Goal: Obtain resource: Obtain resource

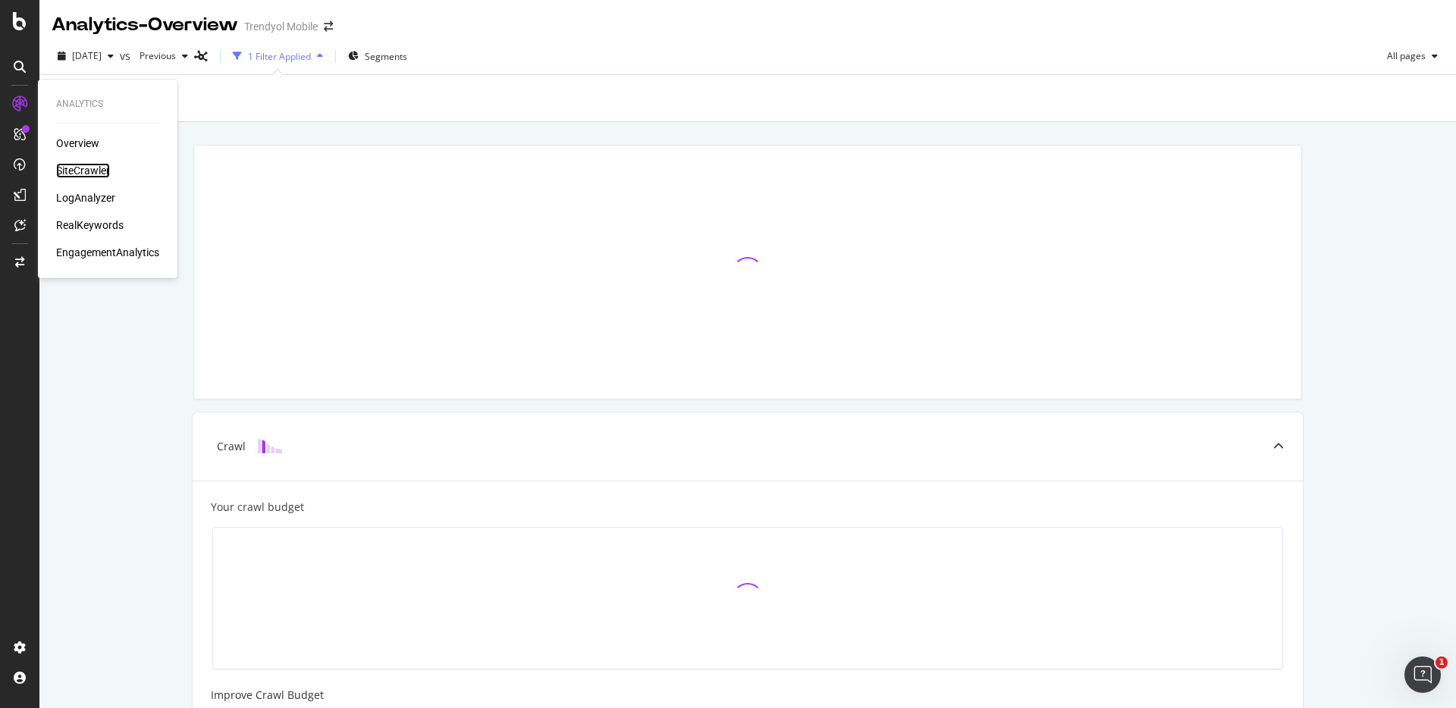
click at [66, 168] on div "SiteCrawler" at bounding box center [83, 170] width 54 height 15
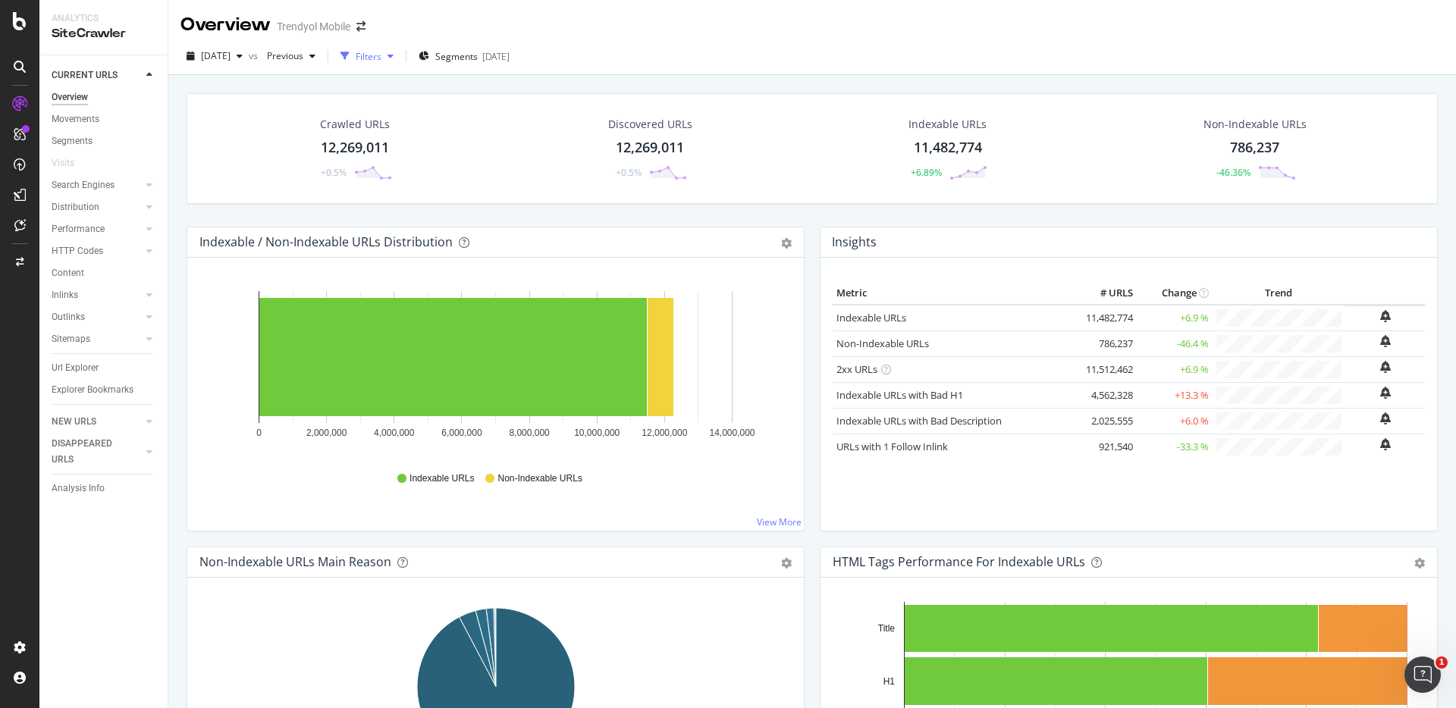
click at [400, 49] on div "Filters" at bounding box center [366, 56] width 65 height 23
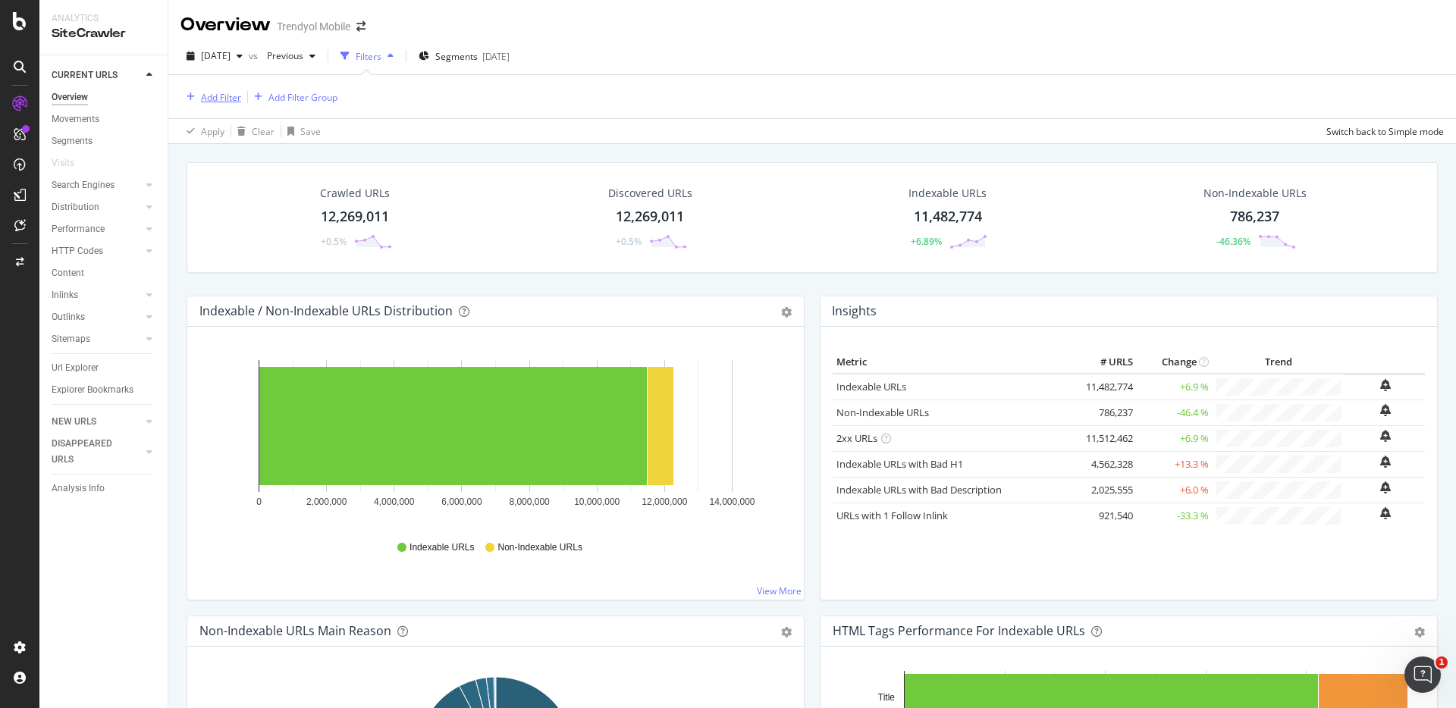
click at [225, 101] on div "Add Filter" at bounding box center [221, 97] width 40 height 13
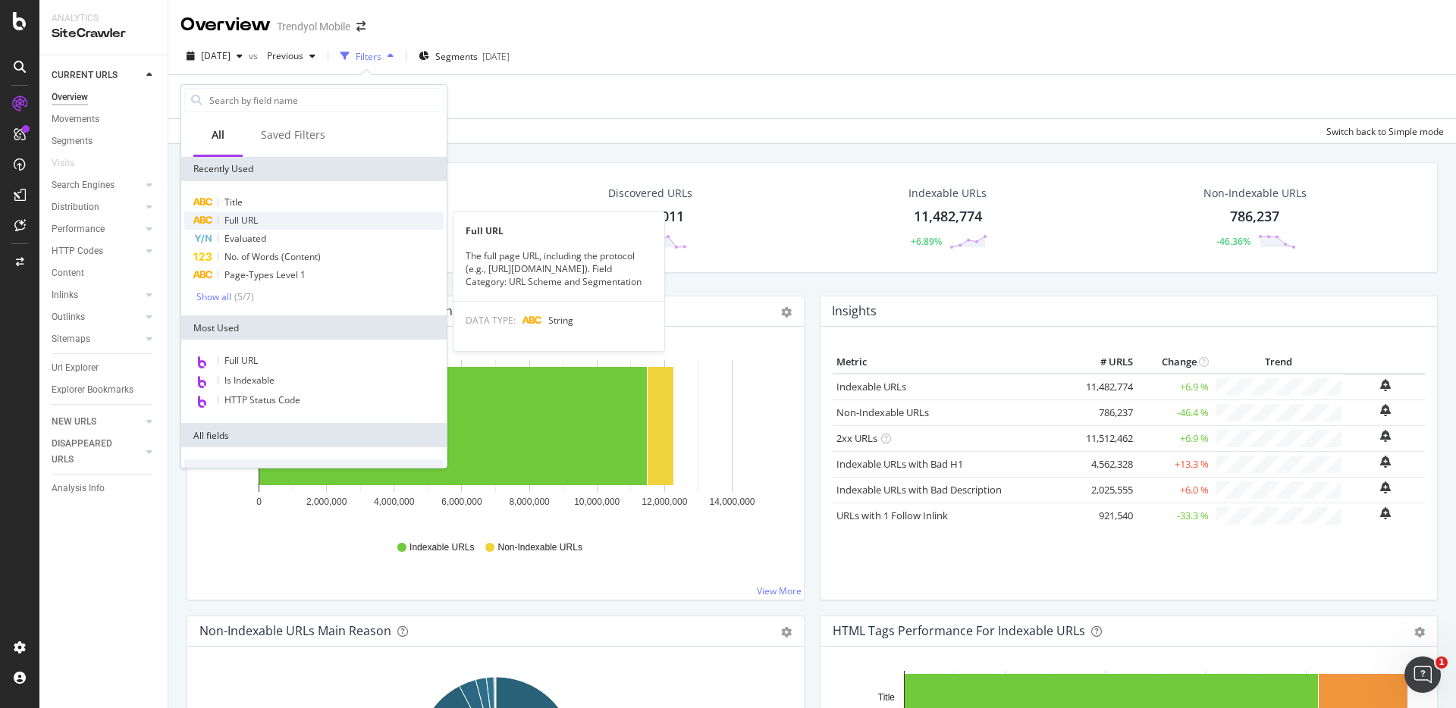
click at [257, 221] on span "Full URL" at bounding box center [240, 220] width 33 height 13
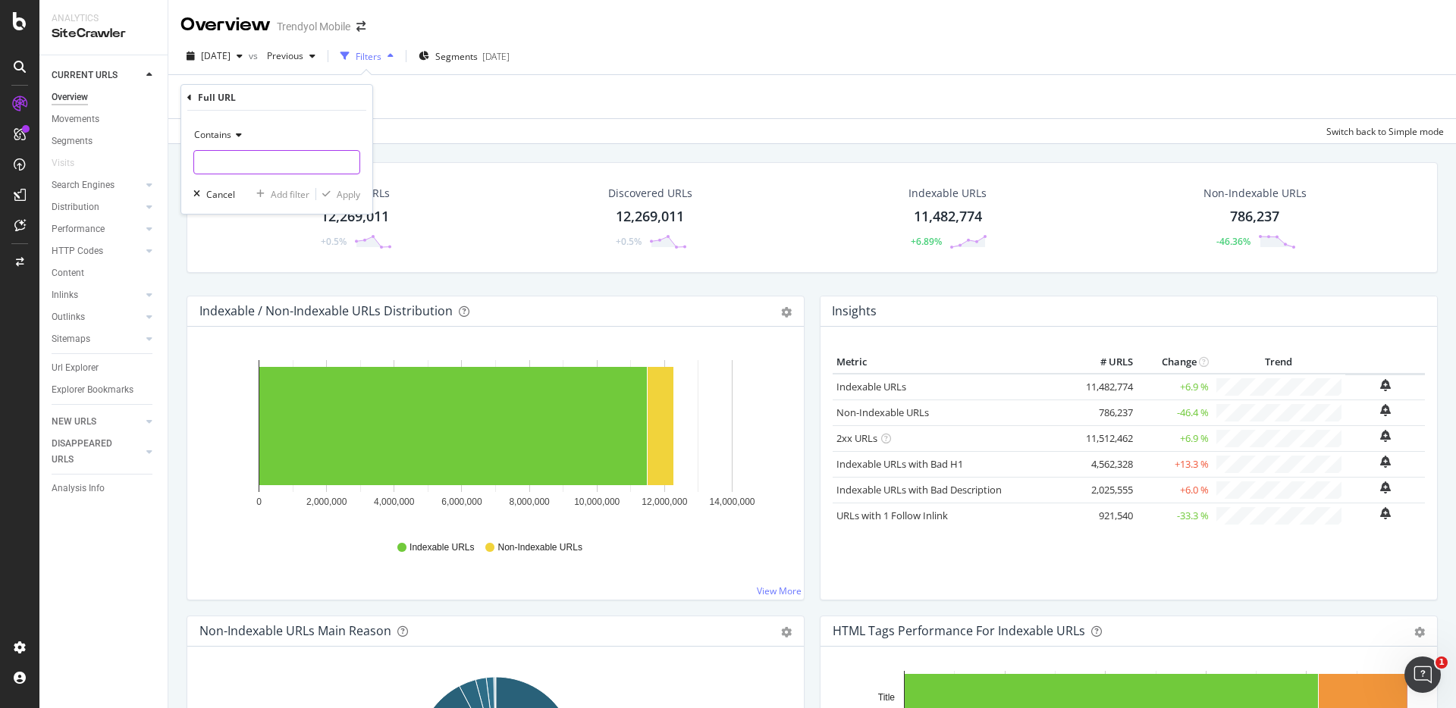
click at [215, 157] on input "text" at bounding box center [276, 162] width 165 height 24
type input "bayra"
click at [357, 190] on div "Apply" at bounding box center [349, 194] width 24 height 13
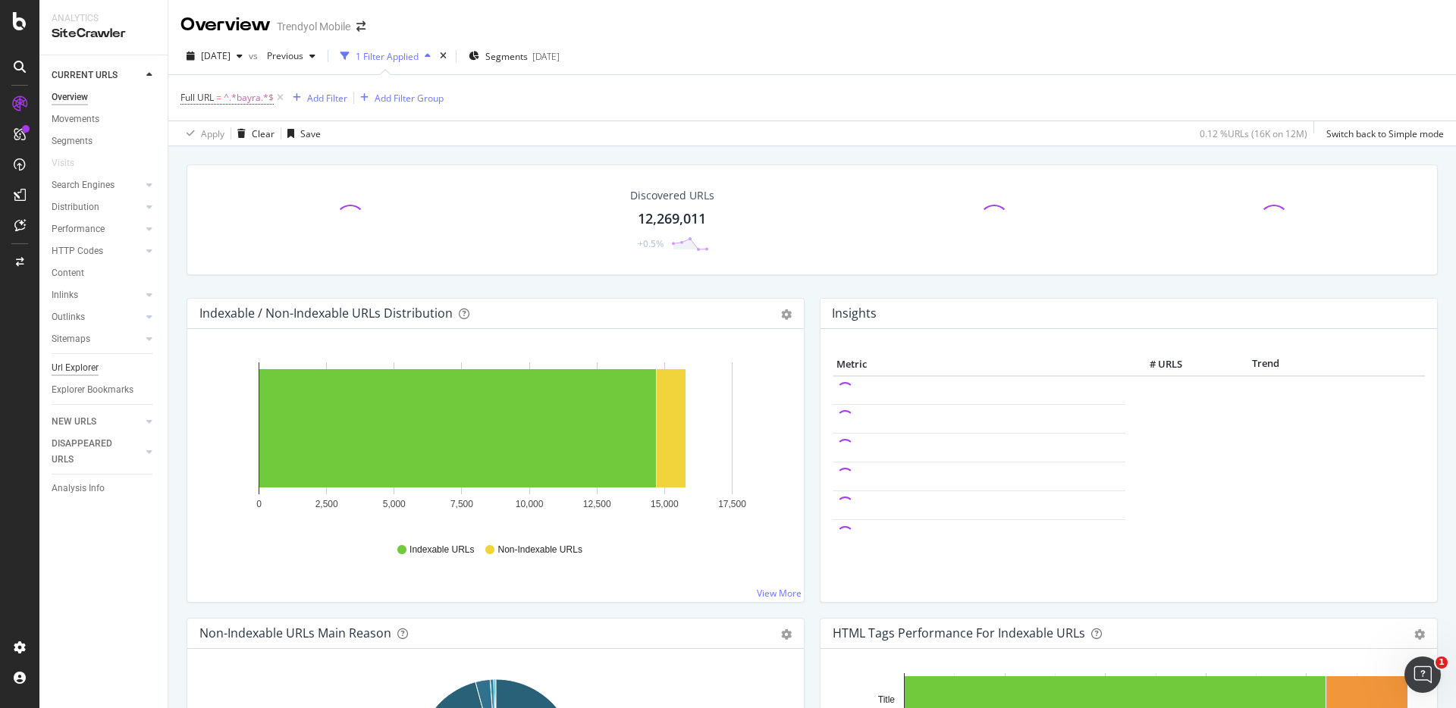
click at [97, 373] on div "Url Explorer" at bounding box center [75, 368] width 47 height 16
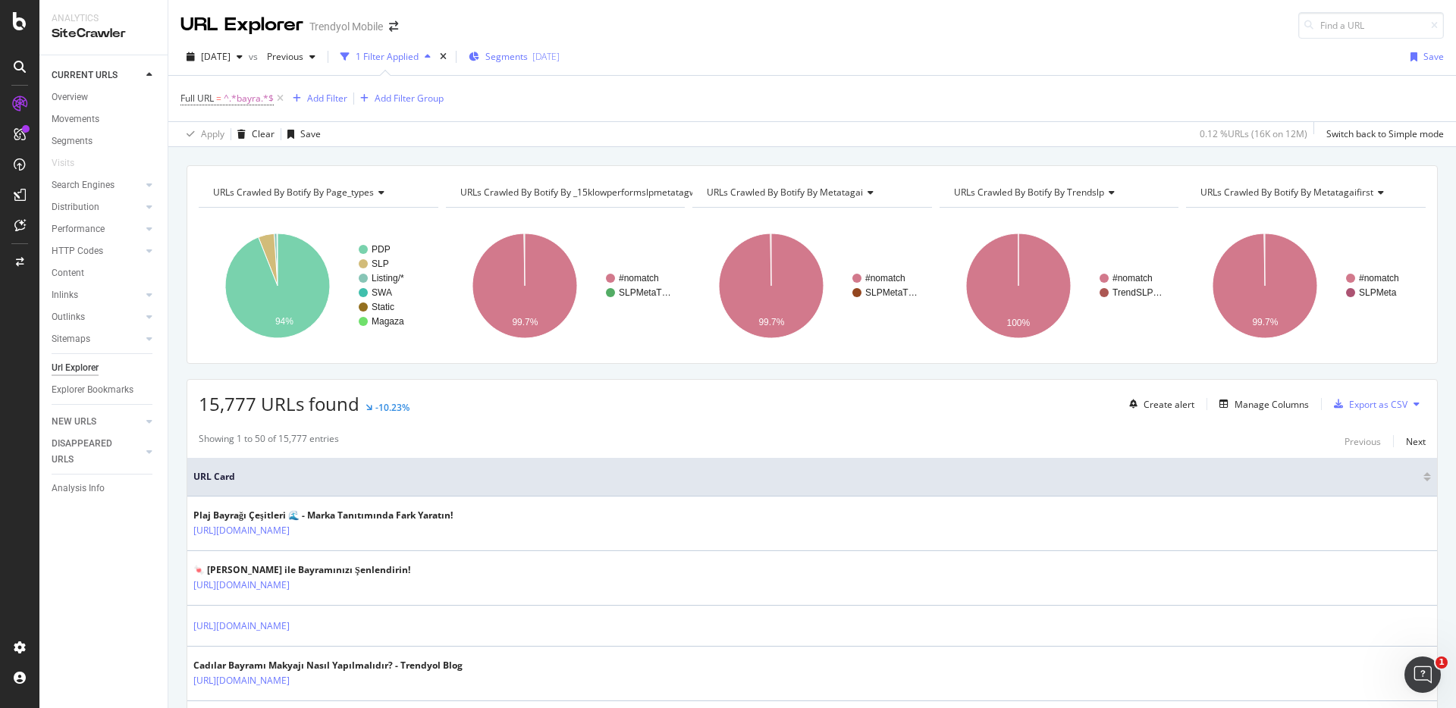
click at [528, 54] on span "Segments" at bounding box center [506, 56] width 42 height 13
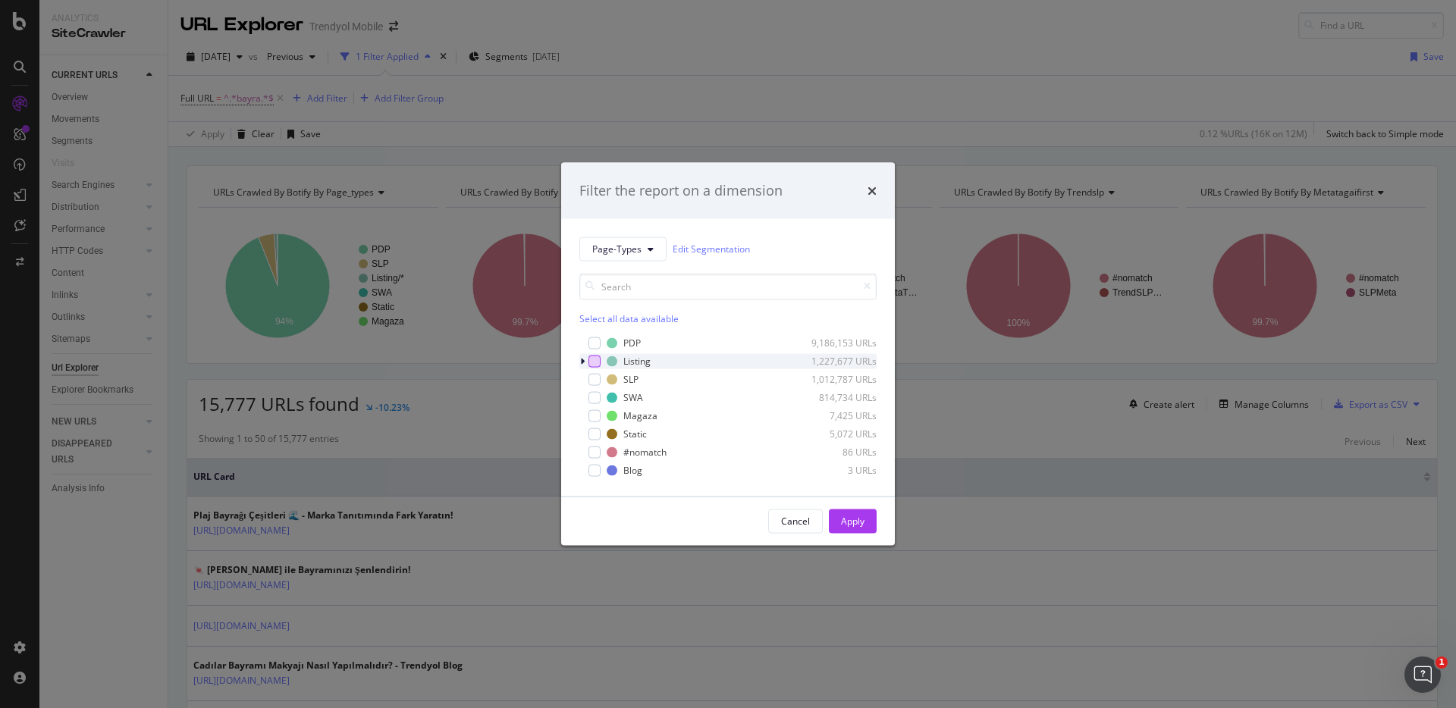
click at [598, 364] on div "modal" at bounding box center [594, 361] width 12 height 12
click at [596, 378] on div "modal" at bounding box center [594, 379] width 12 height 12
click at [593, 394] on div "modal" at bounding box center [594, 397] width 12 height 12
click at [853, 525] on div "Apply" at bounding box center [853, 521] width 24 height 13
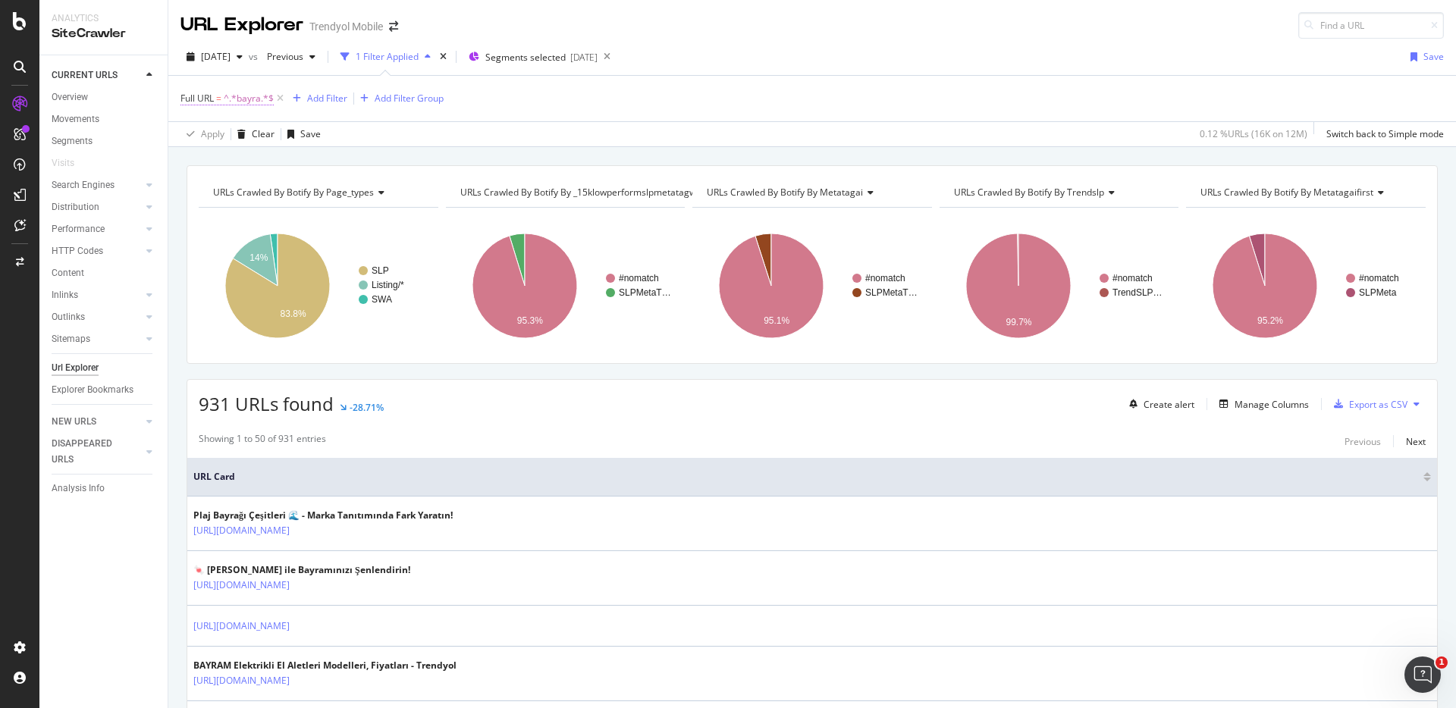
click at [238, 99] on span "^.*bayra.*$" at bounding box center [249, 98] width 50 height 21
click at [259, 158] on input "bayra" at bounding box center [265, 161] width 143 height 24
type input "bayrak"
click at [431, 116] on div "Full URL = ^.*bayra.*$ Add Filter Add Filter Group" at bounding box center [811, 98] width 1263 height 45
click at [335, 104] on div "Add Filter" at bounding box center [327, 98] width 40 height 13
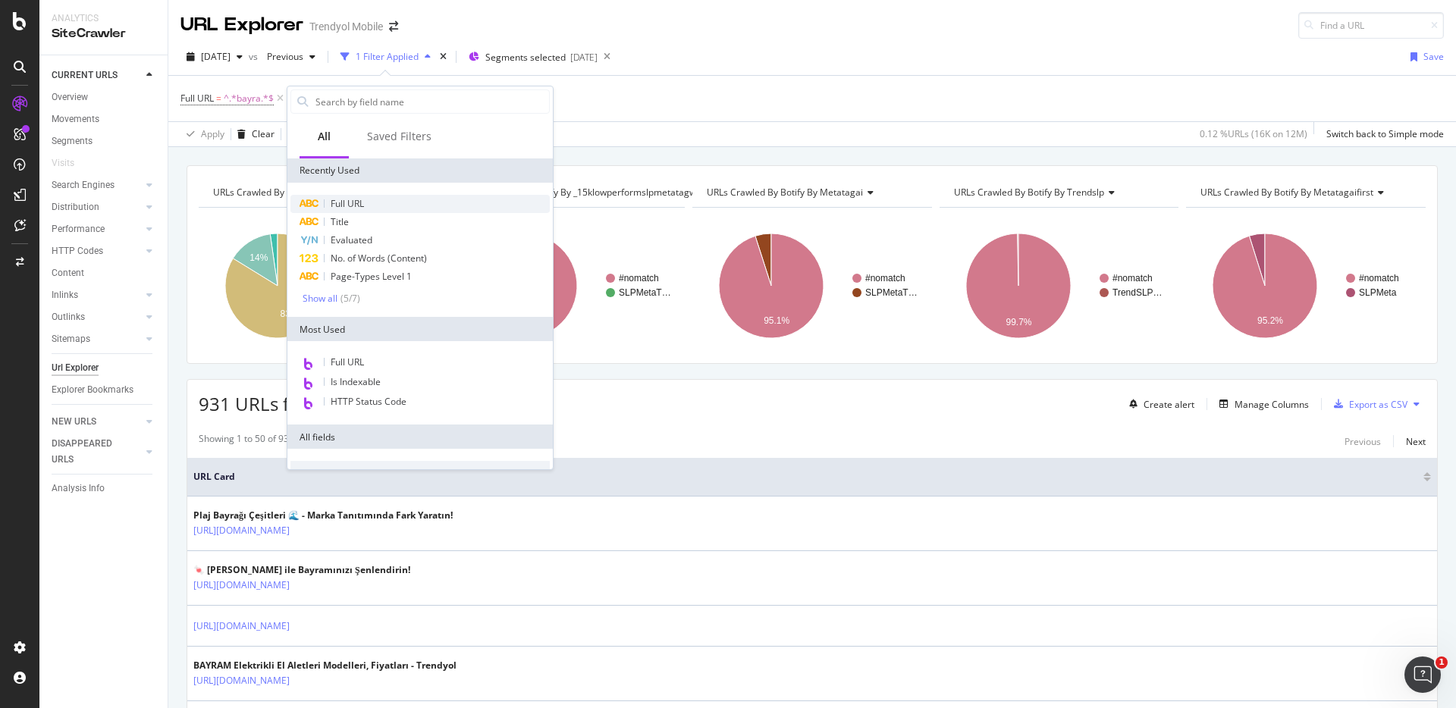
click at [344, 196] on div "Full URL" at bounding box center [419, 204] width 259 height 18
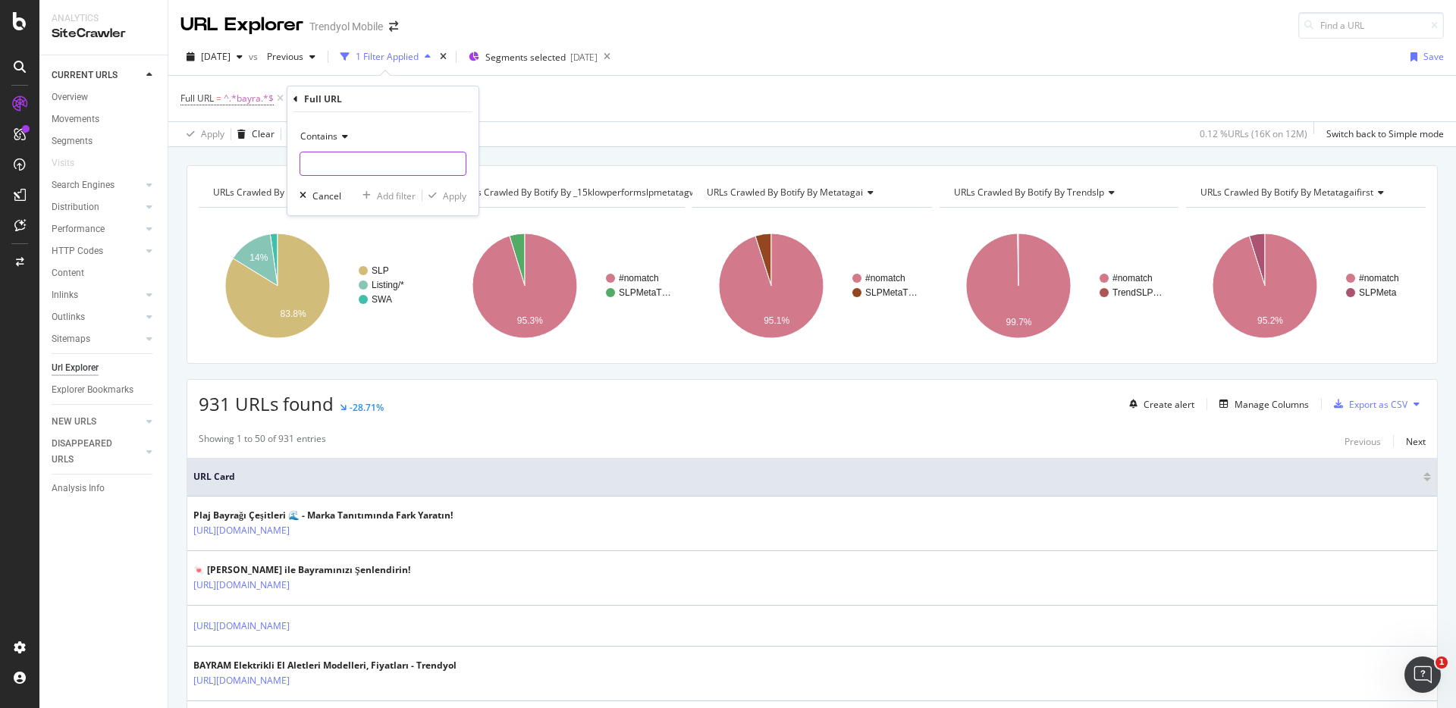
click at [361, 163] on input "text" at bounding box center [382, 164] width 165 height 24
type input "bayragi"
click at [459, 199] on div "Apply" at bounding box center [455, 196] width 24 height 13
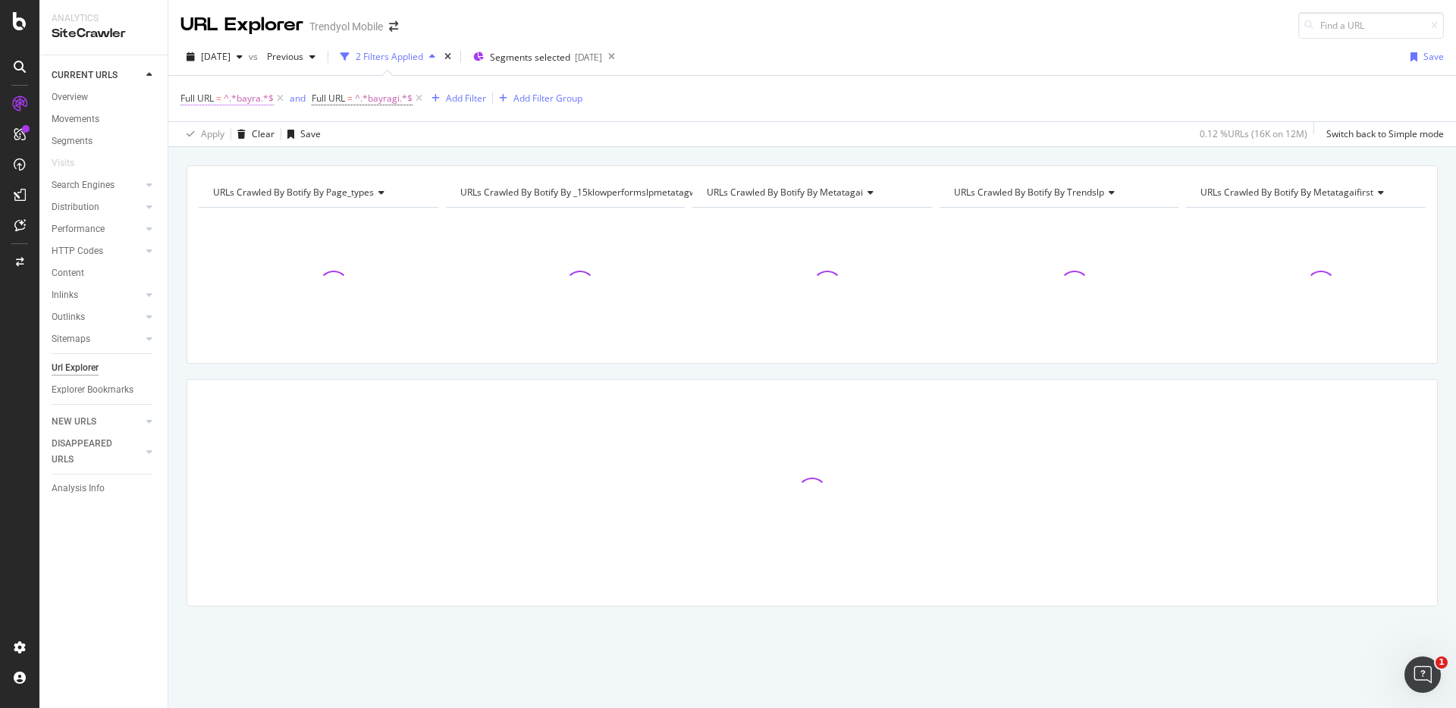
click at [249, 102] on span "^.*bayra.*$" at bounding box center [249, 98] width 50 height 21
click at [262, 158] on input "bayra" at bounding box center [265, 161] width 143 height 24
type input "bayrak"
click at [351, 202] on div "Contains bayrak Cancel Add filter Apply" at bounding box center [276, 161] width 191 height 103
click at [351, 195] on div "Apply" at bounding box center [349, 193] width 24 height 13
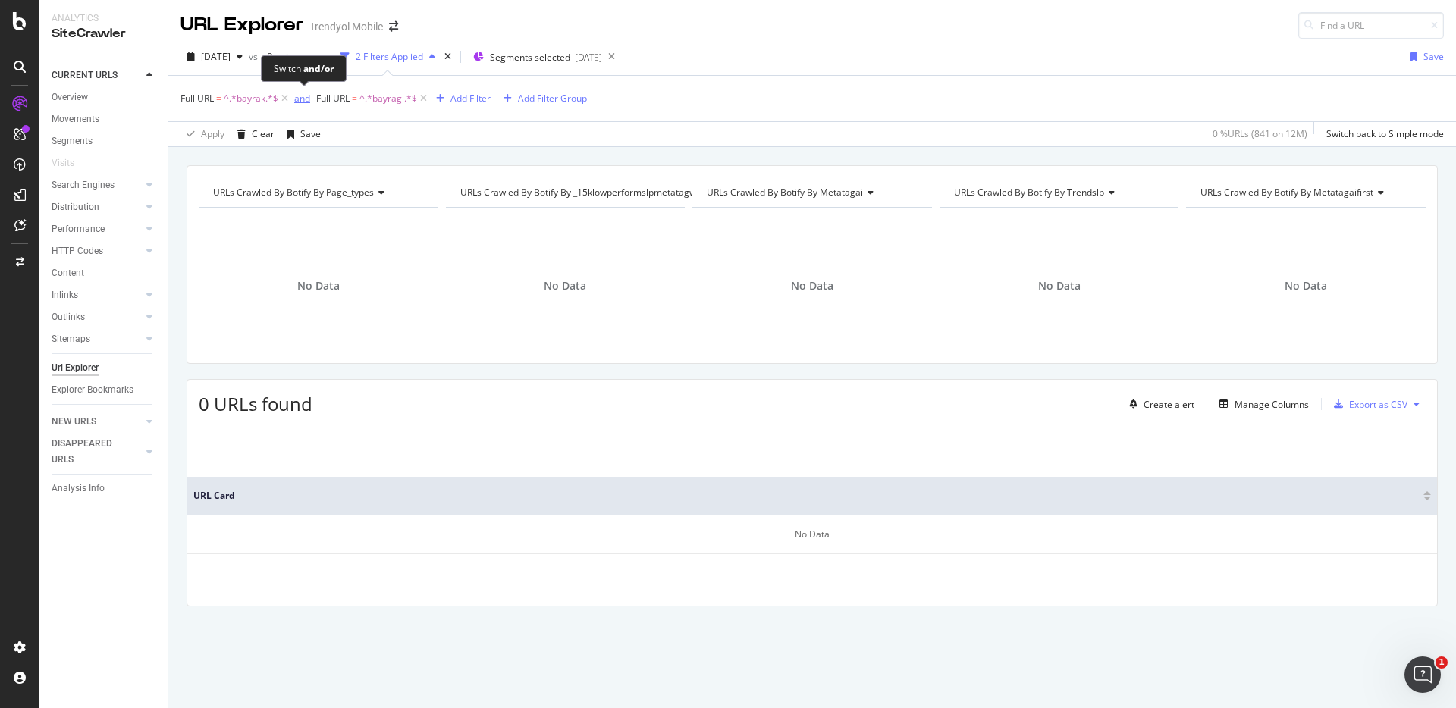
click at [303, 96] on div "and" at bounding box center [302, 98] width 16 height 13
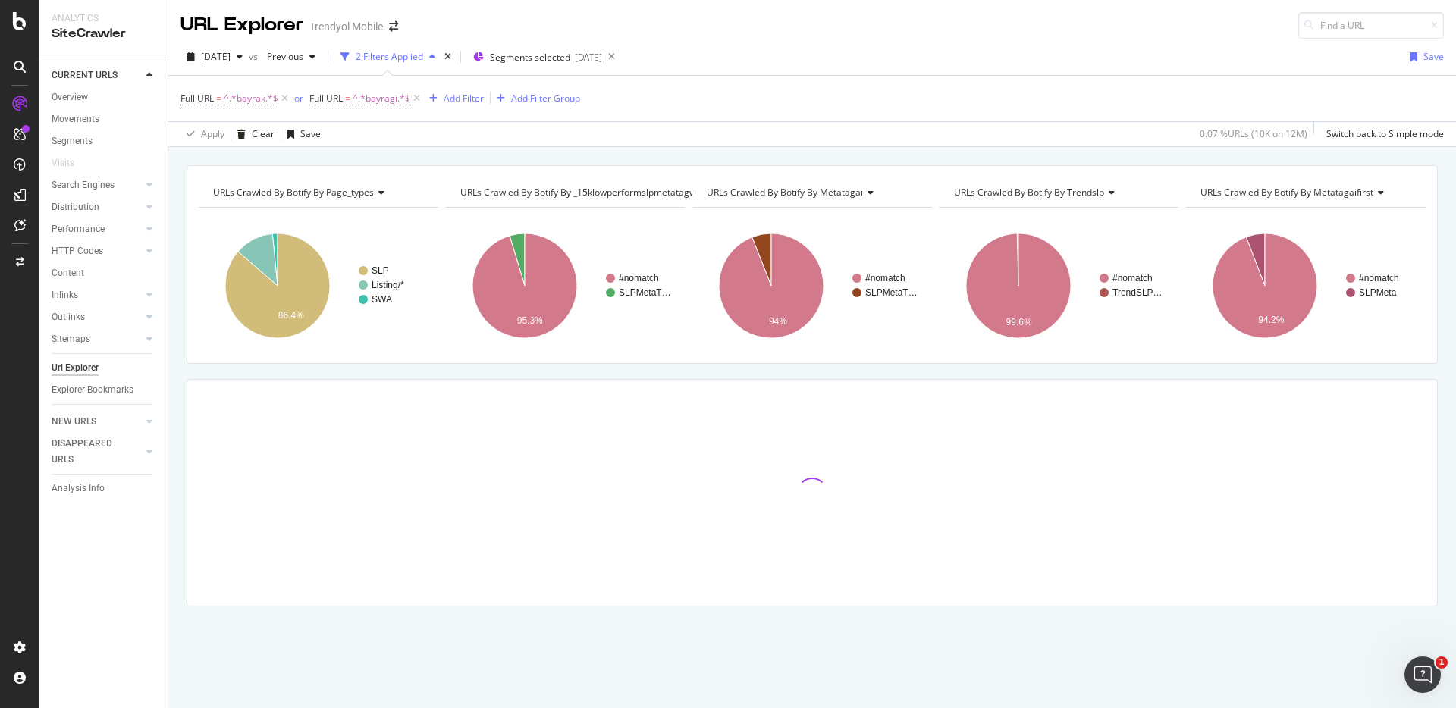
click at [670, 373] on div "URLs Crawled By Botify By page_types Chart (by Value) Table Expand Export as CS…" at bounding box center [811, 412] width 1287 height 494
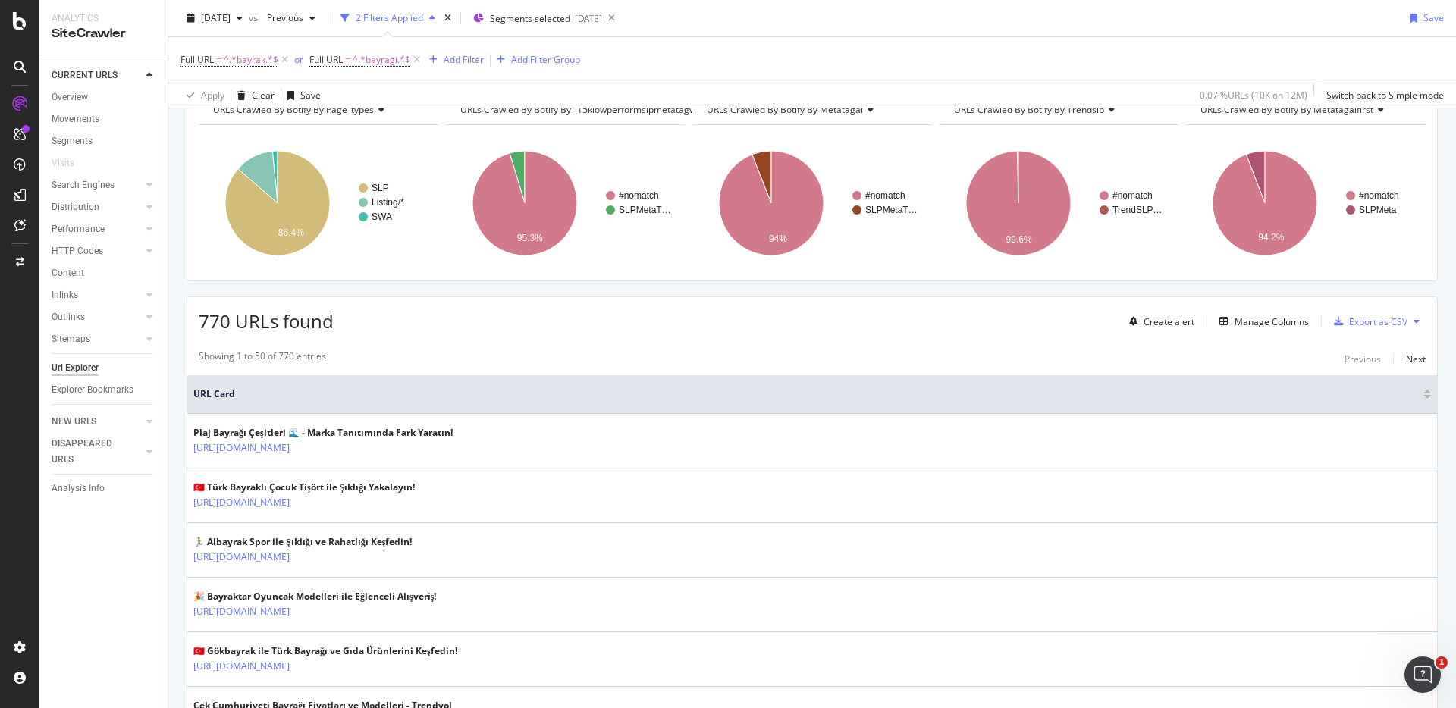
scroll to position [80, 0]
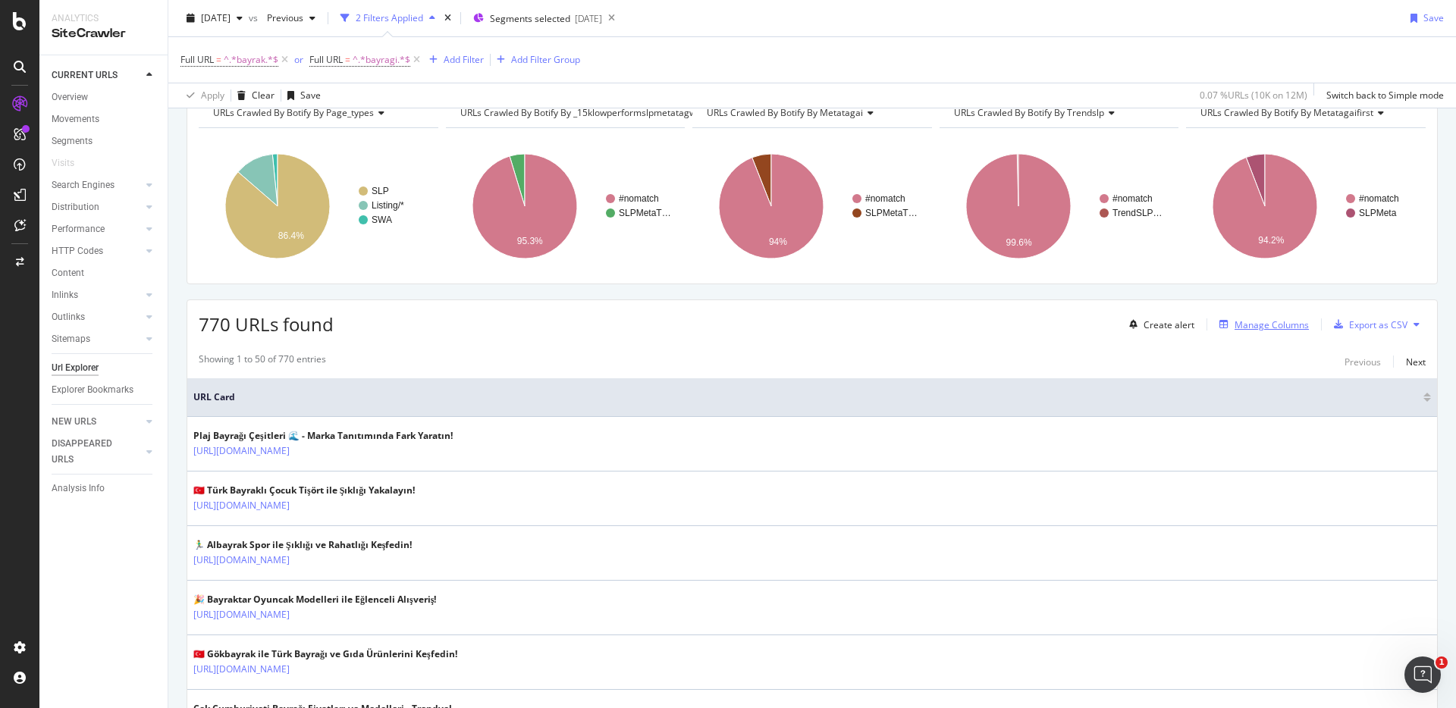
click at [1253, 325] on div "Manage Columns" at bounding box center [1271, 324] width 74 height 13
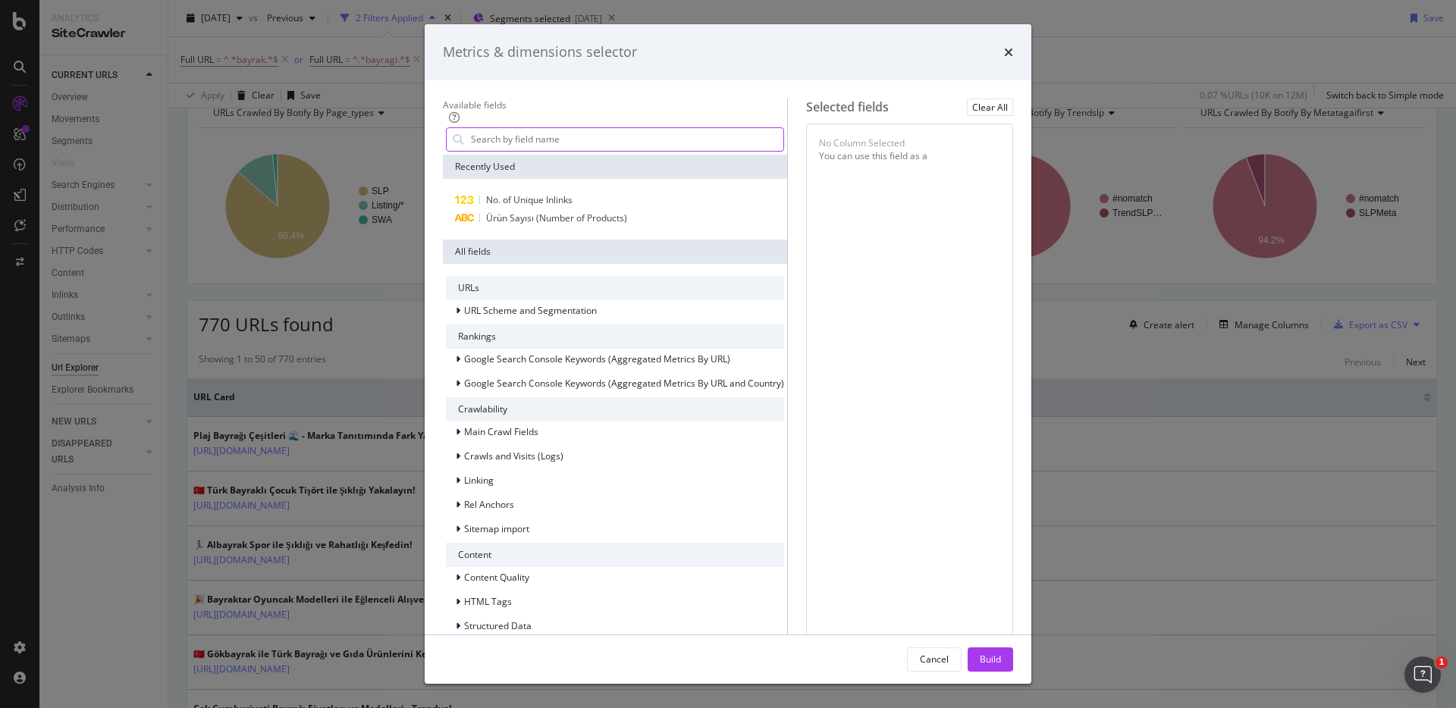
click at [583, 151] on input "modal" at bounding box center [626, 139] width 314 height 23
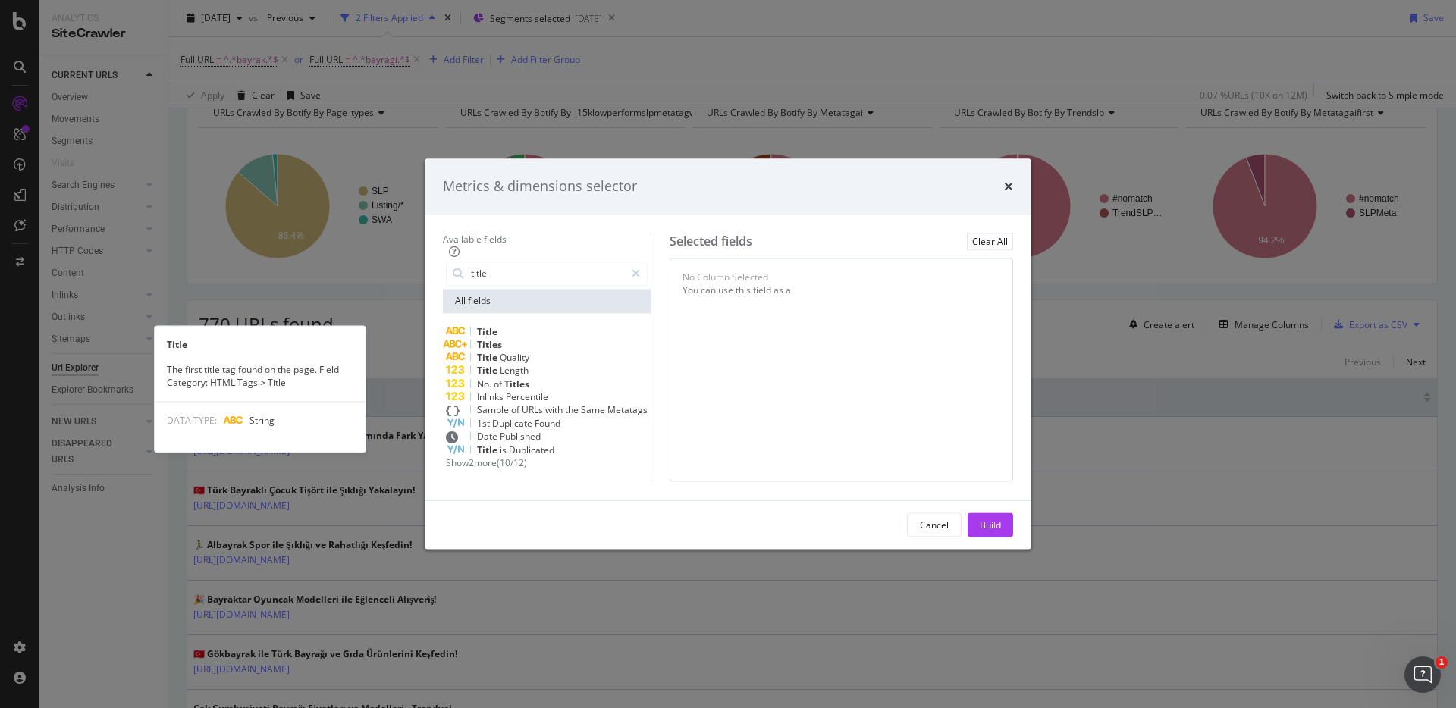
click at [533, 325] on div "Title" at bounding box center [547, 331] width 202 height 13
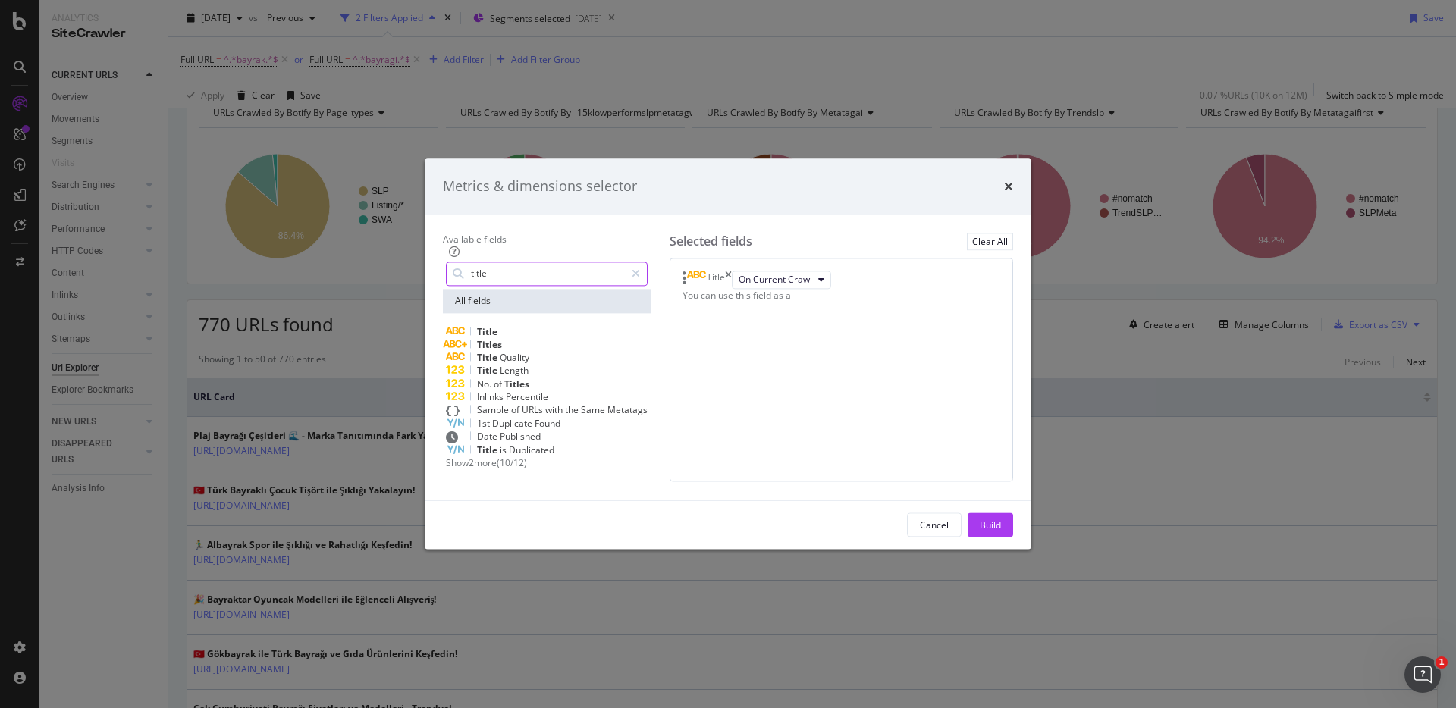
click at [532, 262] on input "title" at bounding box center [546, 273] width 155 height 23
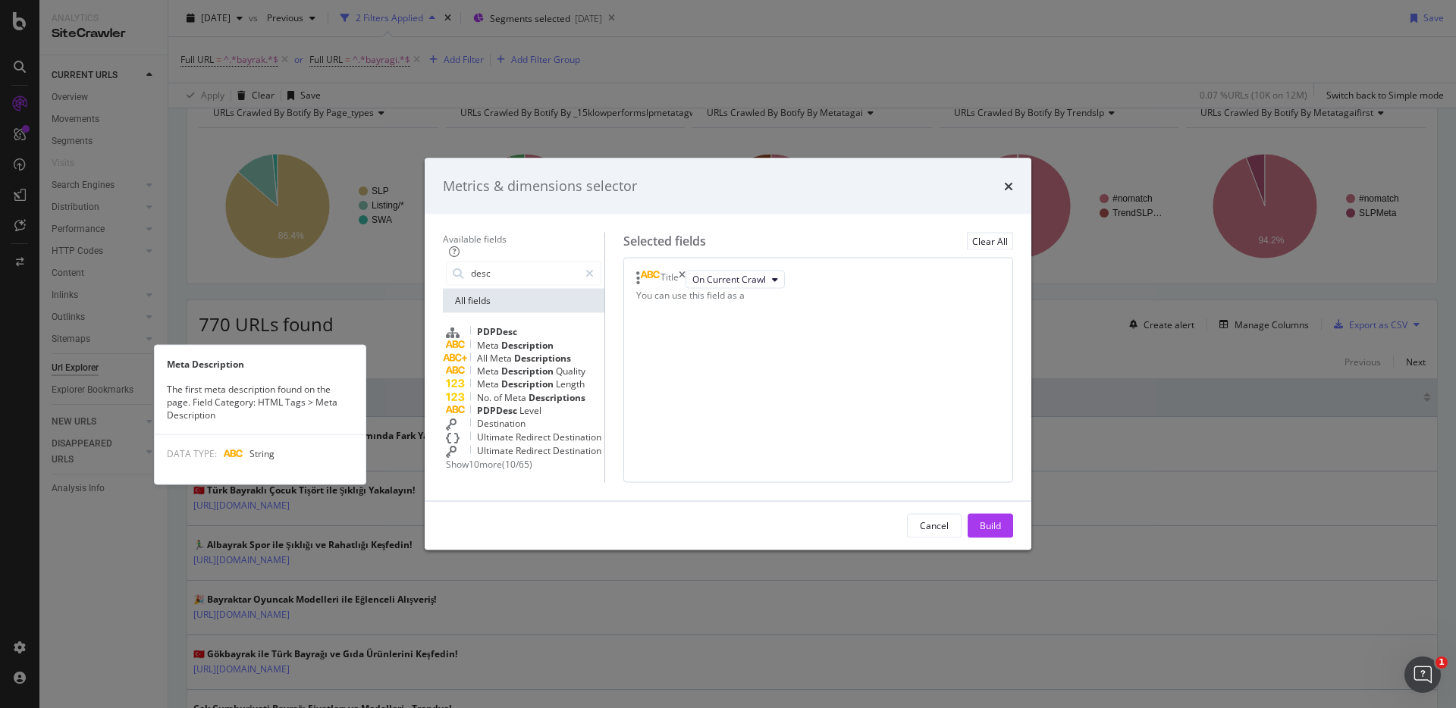
click at [531, 339] on span "Description" at bounding box center [527, 345] width 52 height 13
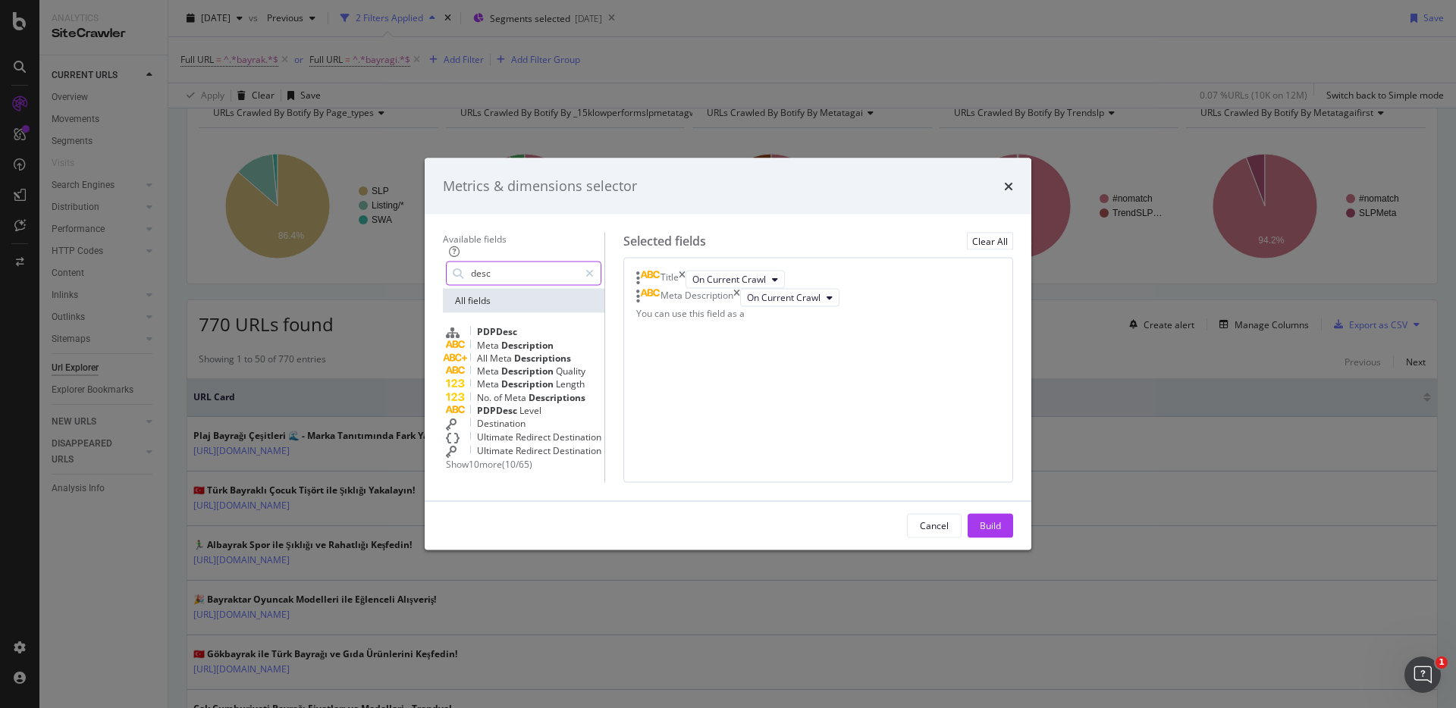
click at [483, 262] on input "desc" at bounding box center [523, 273] width 109 height 23
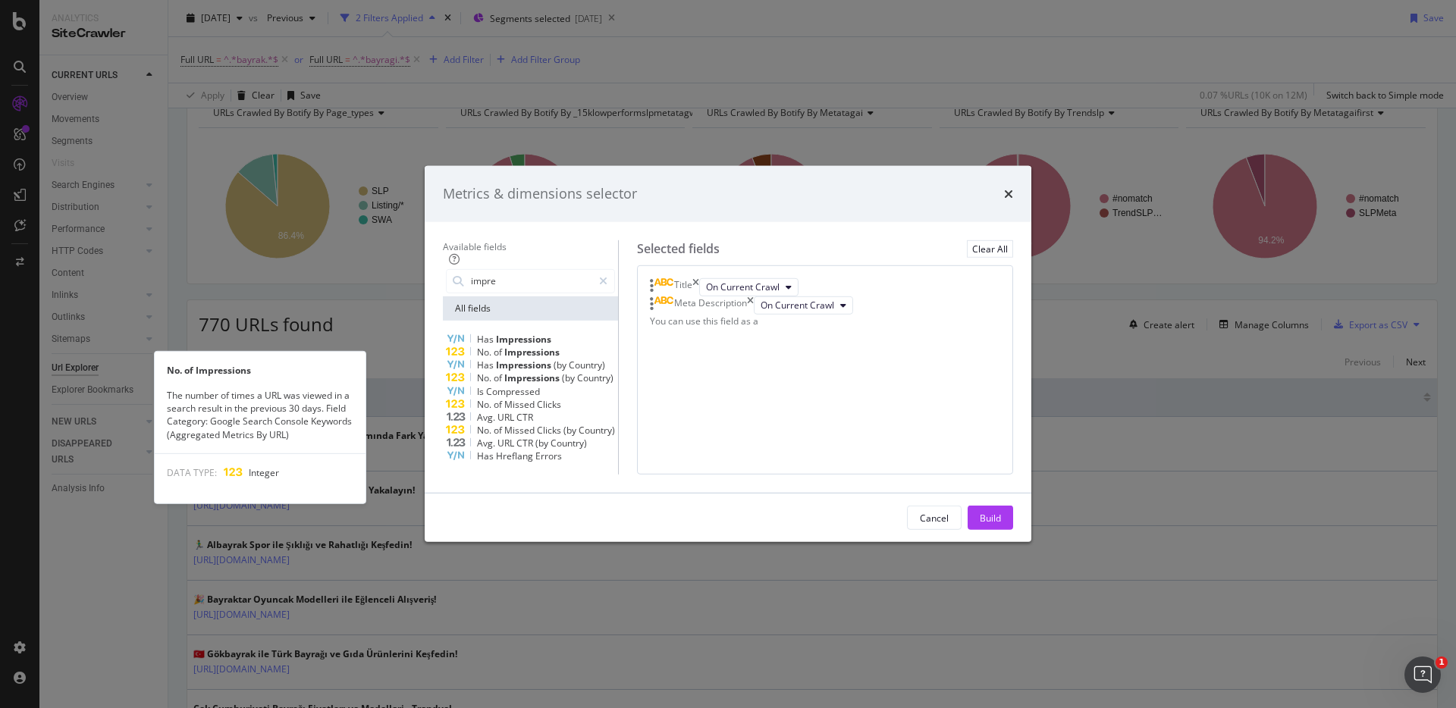
click at [516, 346] on span "Impressions" at bounding box center [531, 352] width 55 height 13
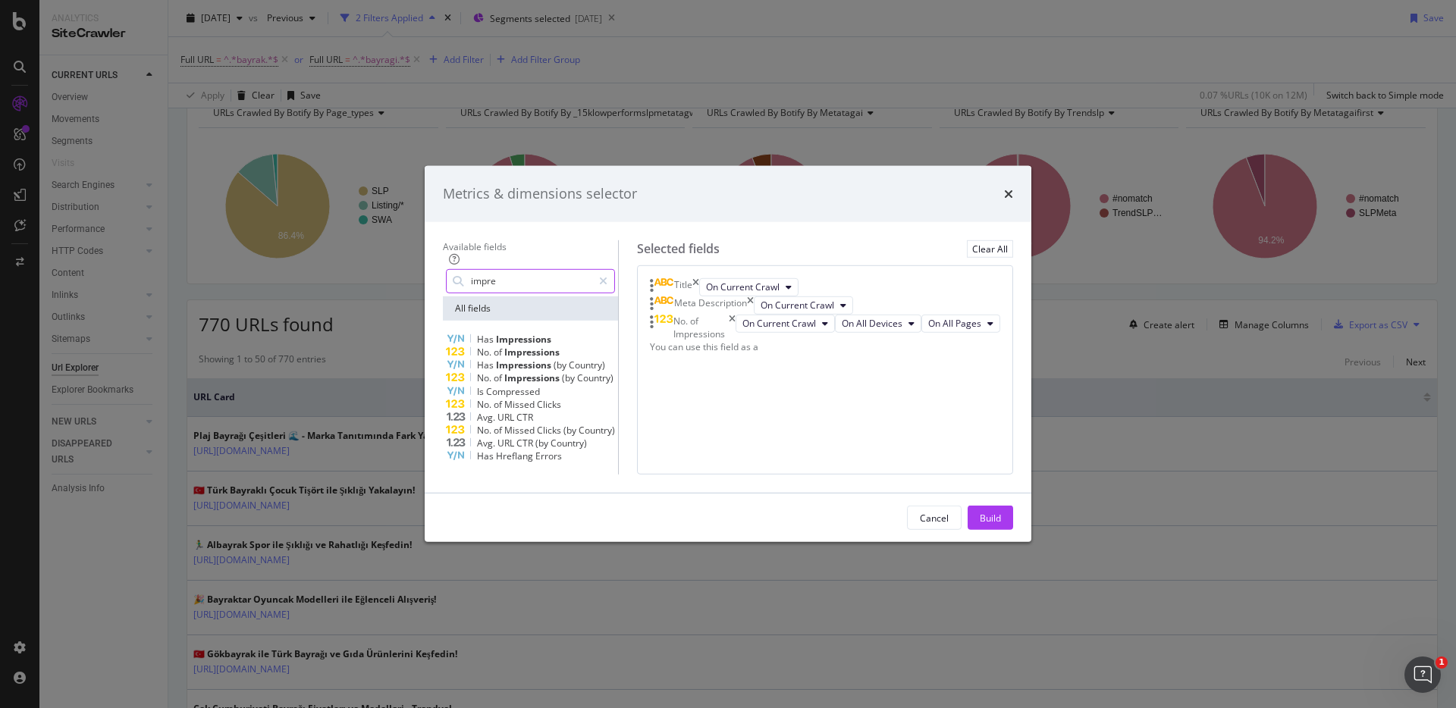
click at [488, 270] on input "impre" at bounding box center [530, 281] width 123 height 23
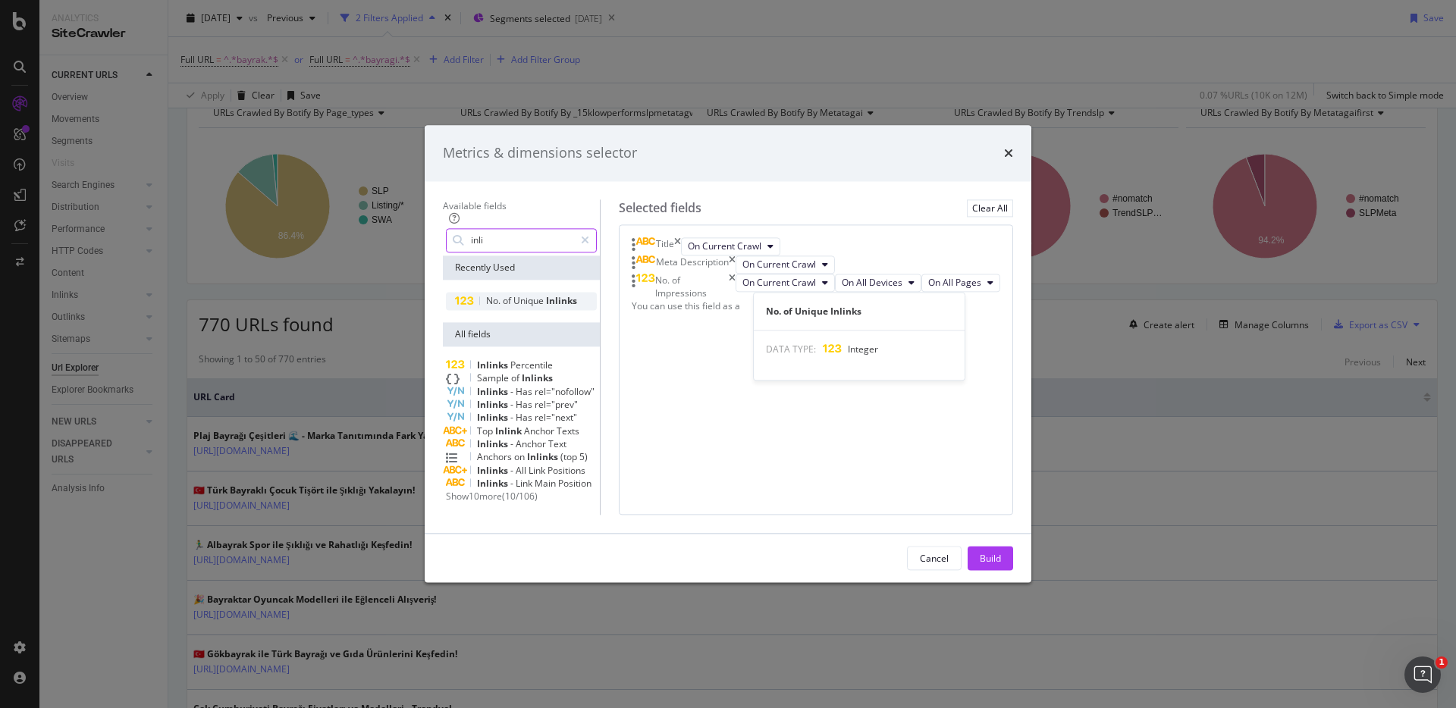
type input "inli"
click at [546, 294] on span "Inlinks" at bounding box center [561, 300] width 31 height 13
click at [1001, 565] on div "Build" at bounding box center [990, 558] width 21 height 13
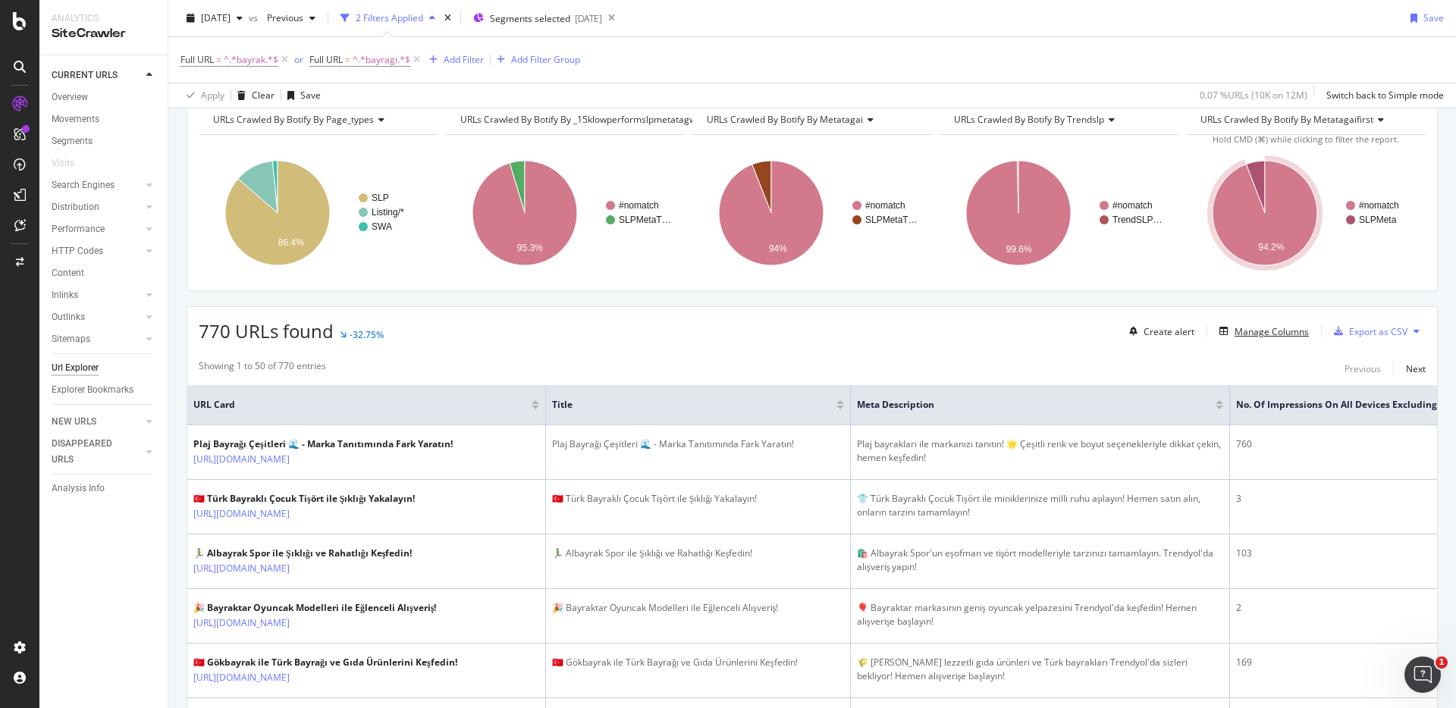
scroll to position [108, 0]
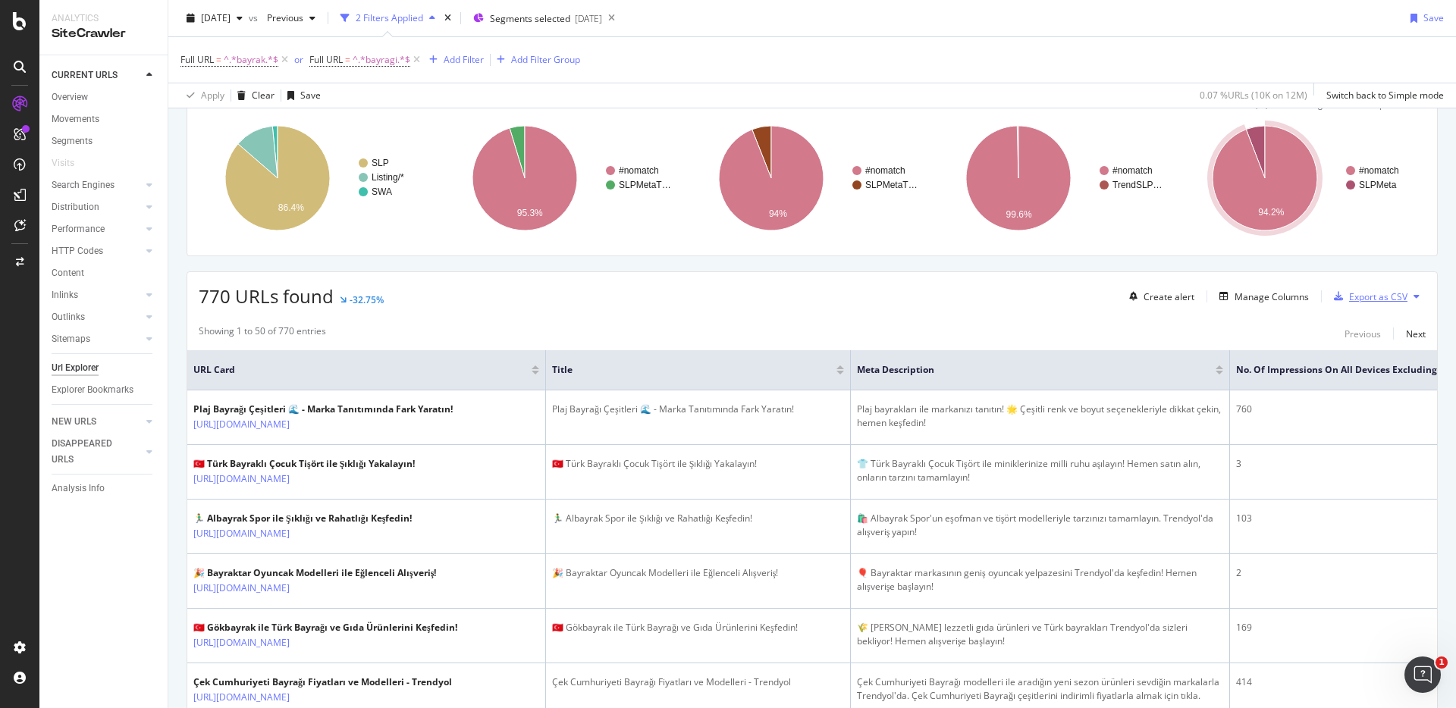
click at [1374, 303] on div "Export as CSV" at bounding box center [1368, 296] width 80 height 23
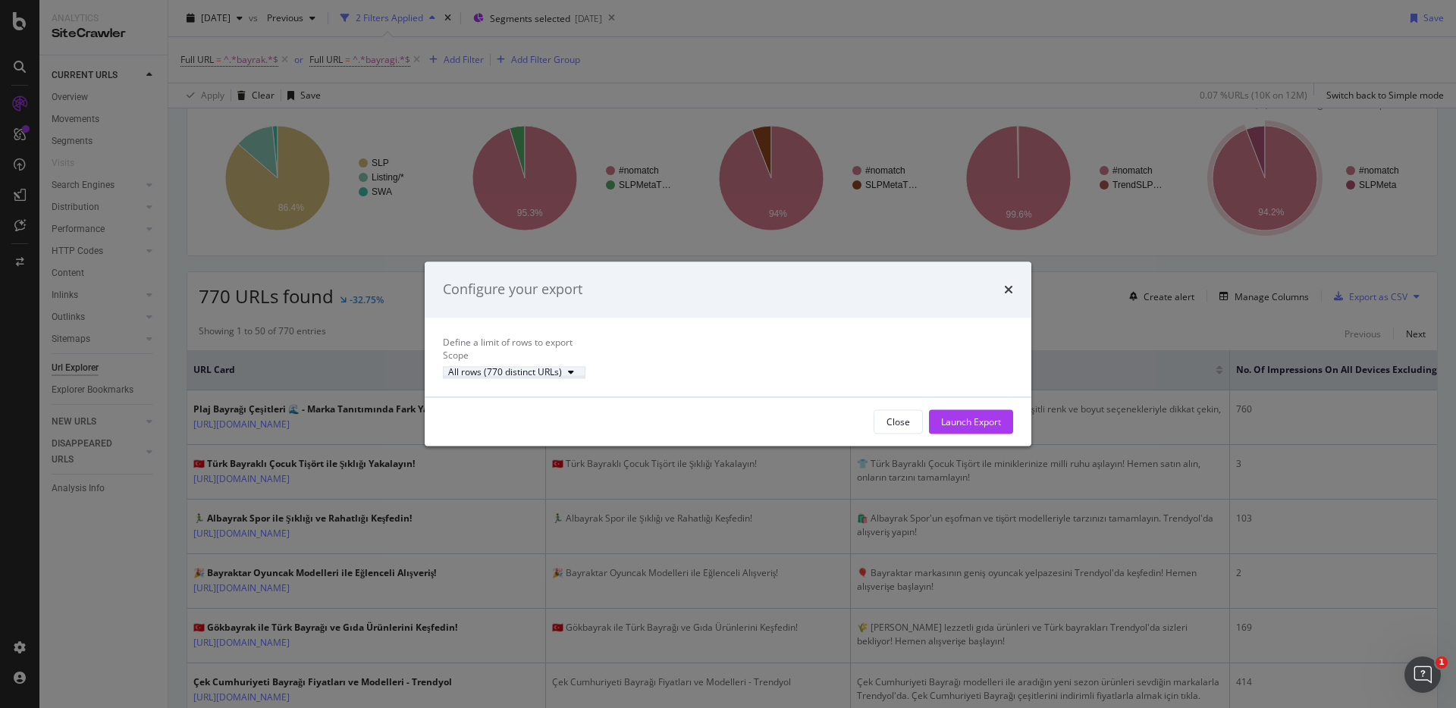
click at [562, 372] on div "All rows (770 distinct URLs)" at bounding box center [505, 372] width 114 height 9
click at [779, 374] on div "All rows (770 distinct URLs)" at bounding box center [728, 371] width 570 height 13
click at [1005, 429] on button "Launch Export" at bounding box center [971, 422] width 84 height 24
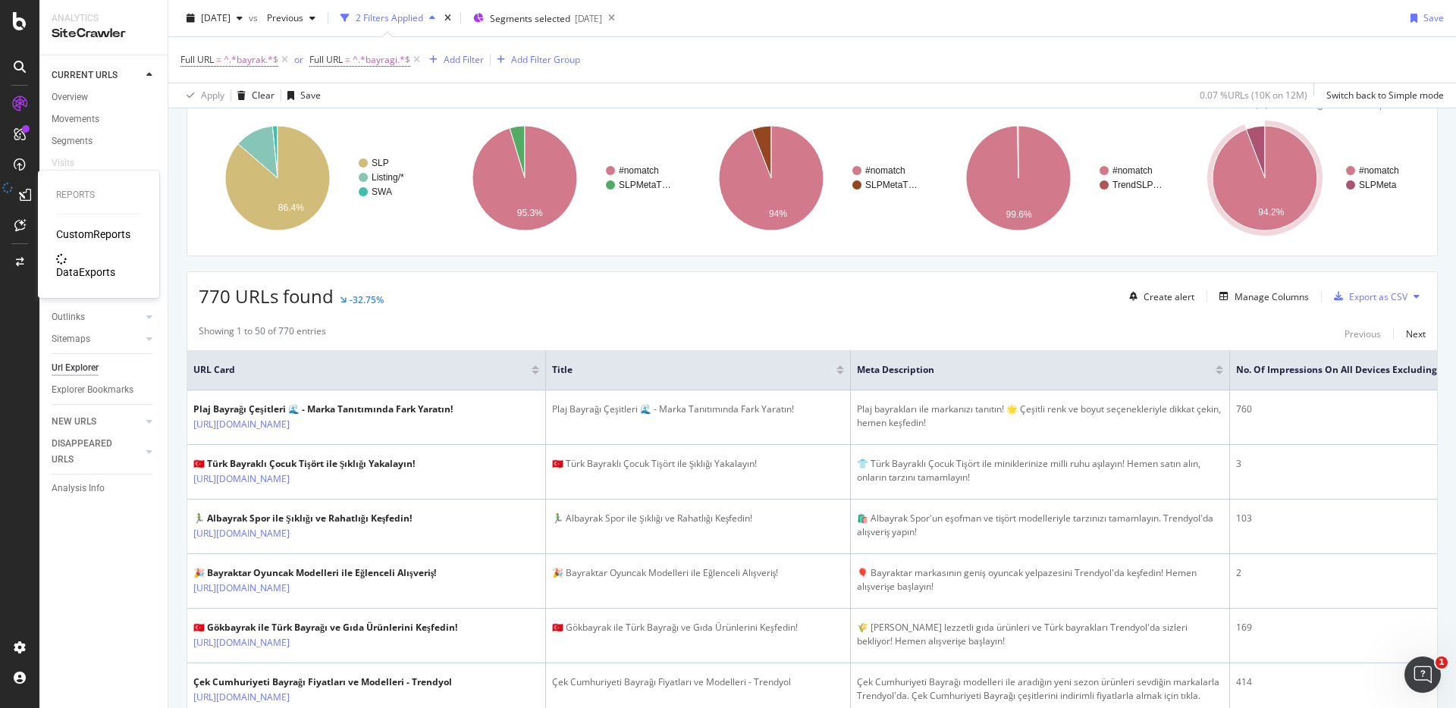
click at [89, 265] on div "DataExports" at bounding box center [85, 272] width 59 height 15
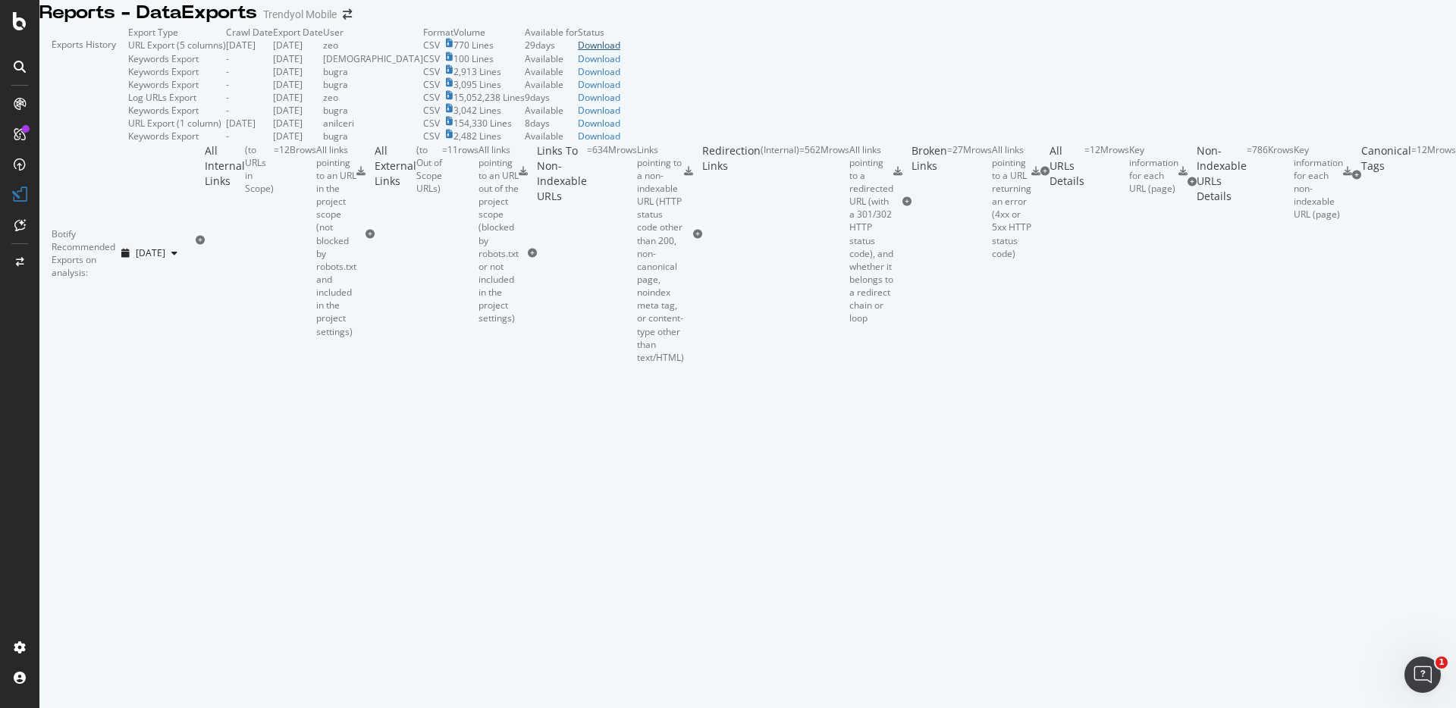
click at [620, 52] on div "Download" at bounding box center [599, 45] width 42 height 13
